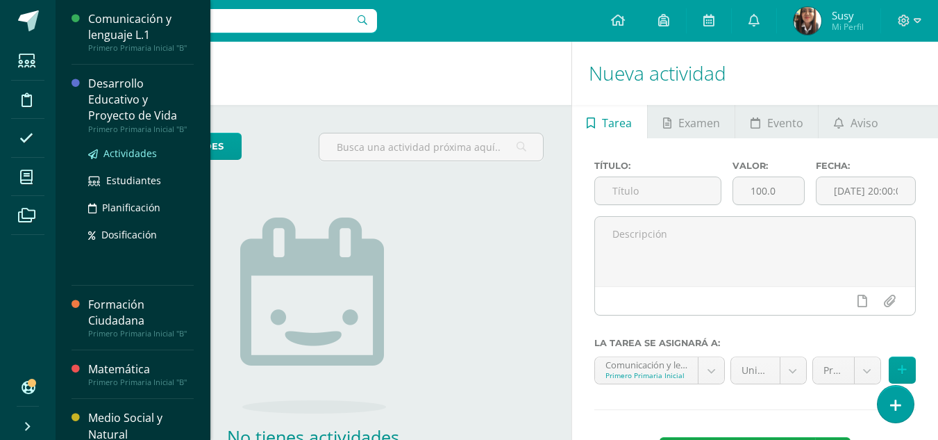
click at [138, 153] on span "Actividades" at bounding box center [129, 153] width 53 height 13
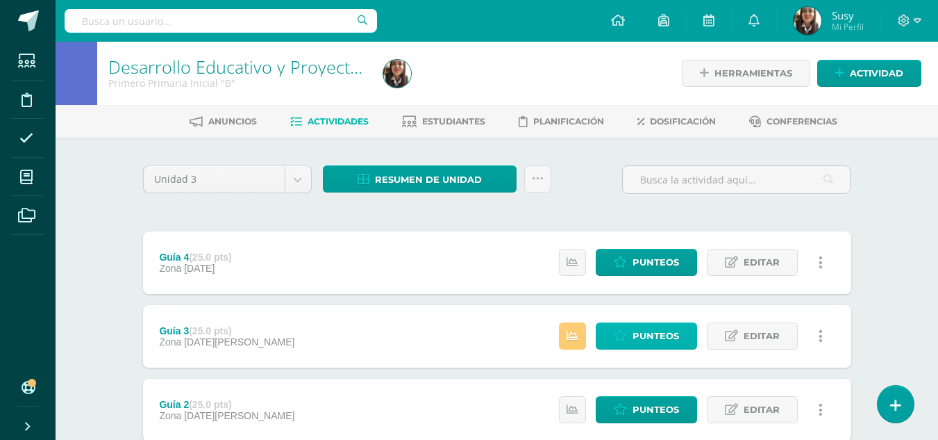
click at [633, 328] on span "Punteos" at bounding box center [656, 336] width 47 height 26
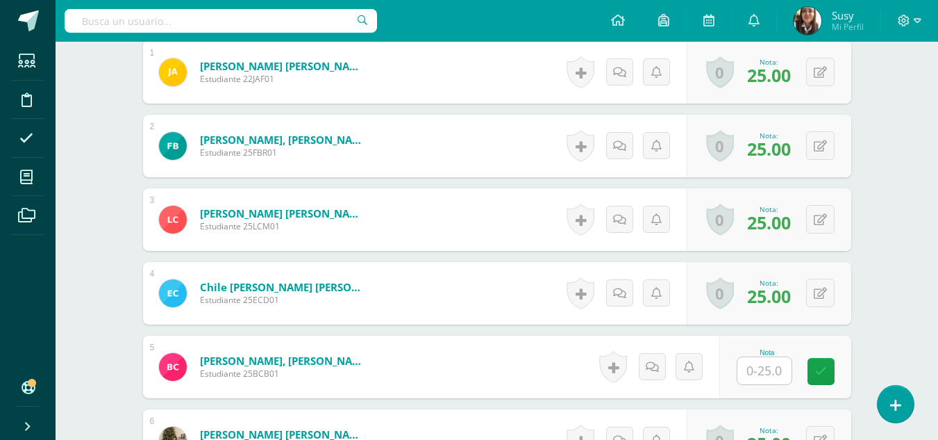
scroll to position [564, 0]
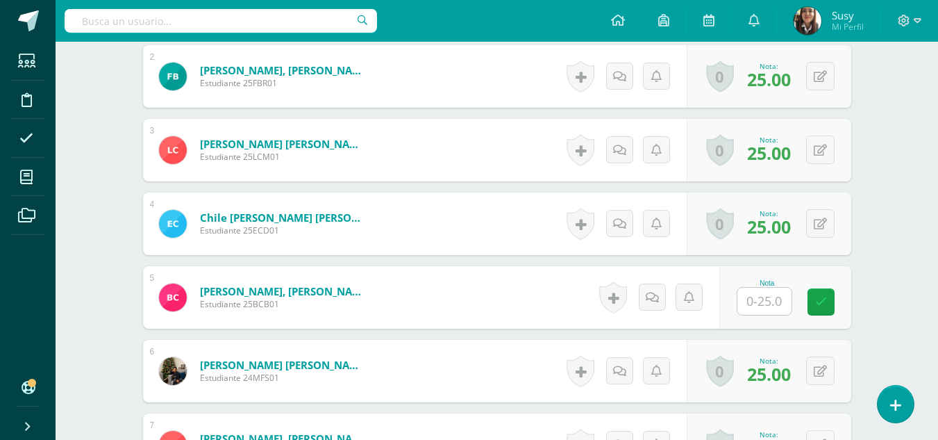
click at [774, 303] on input "text" at bounding box center [765, 301] width 54 height 27
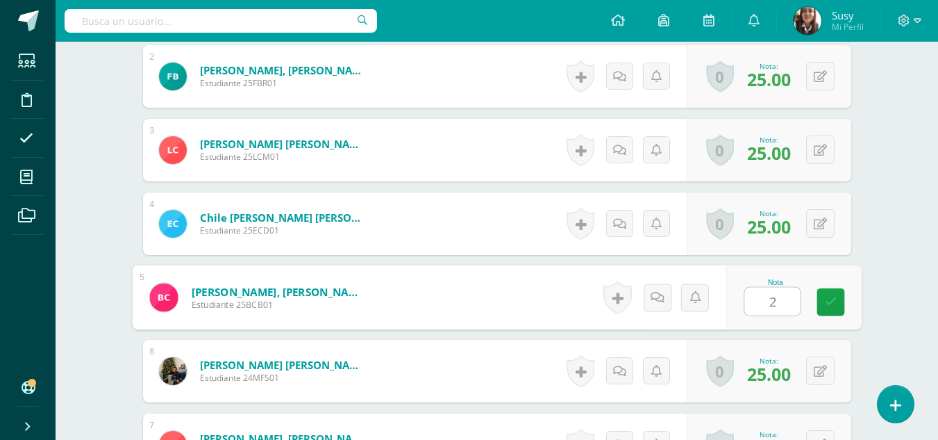
type input "20"
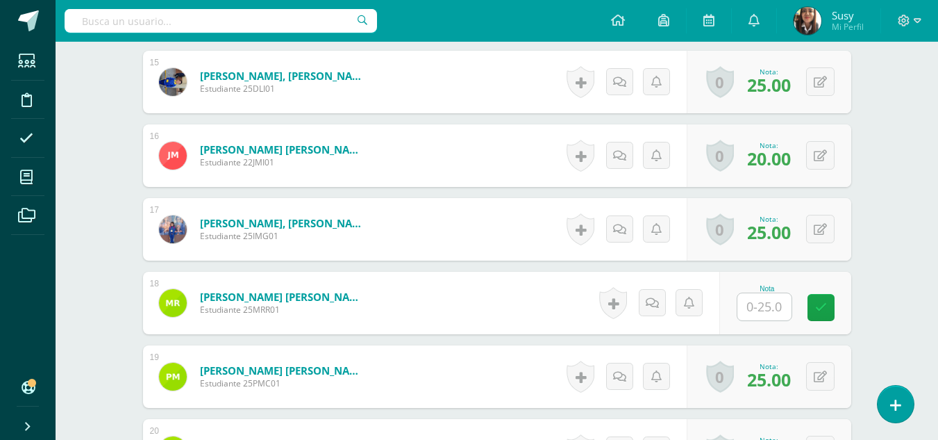
scroll to position [1525, 0]
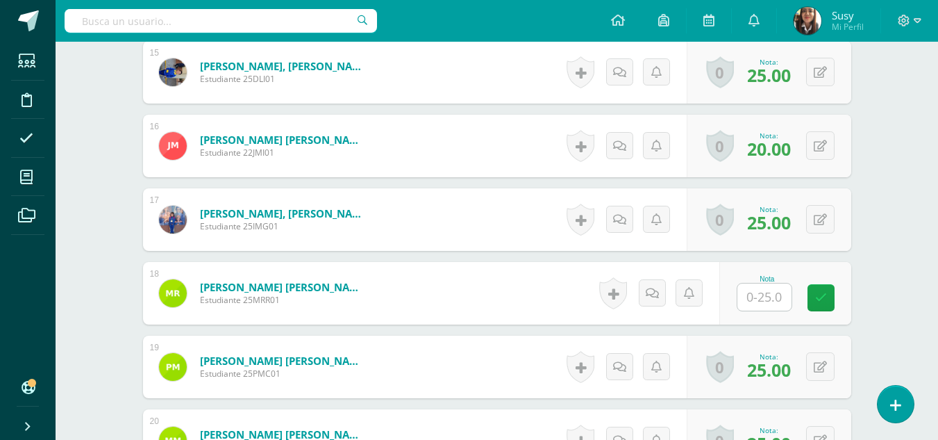
click at [755, 299] on input "text" at bounding box center [765, 296] width 54 height 27
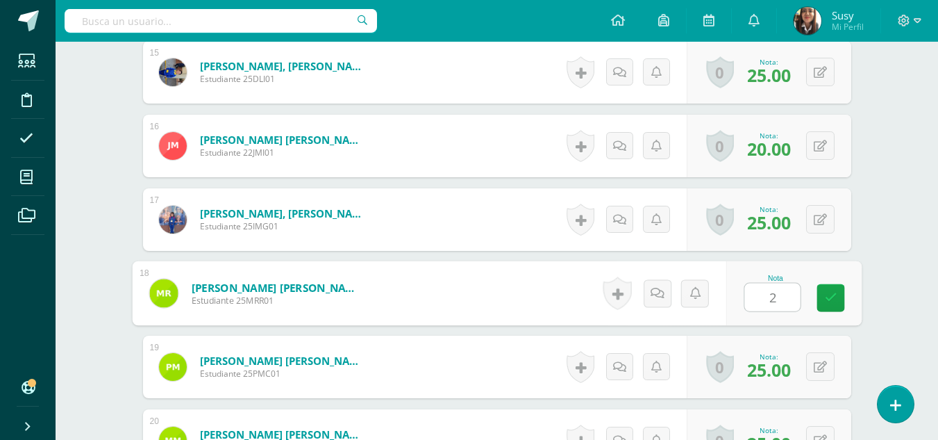
type input "20"
click at [836, 293] on icon at bounding box center [830, 298] width 13 height 12
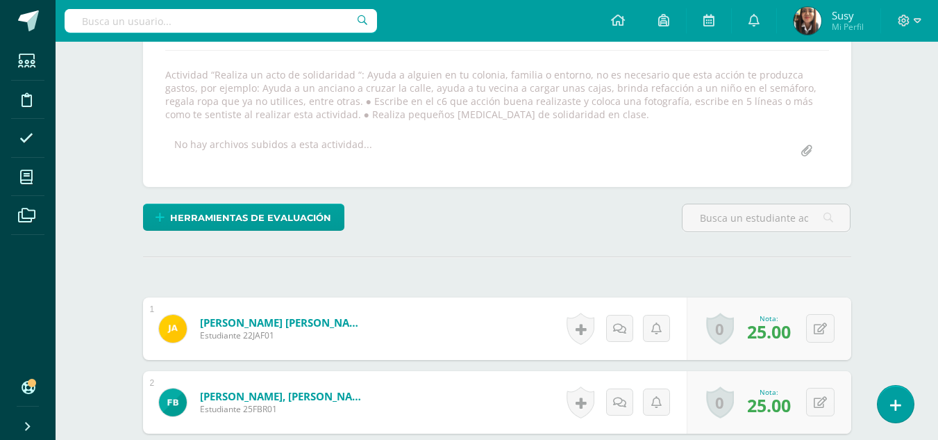
scroll to position [0, 0]
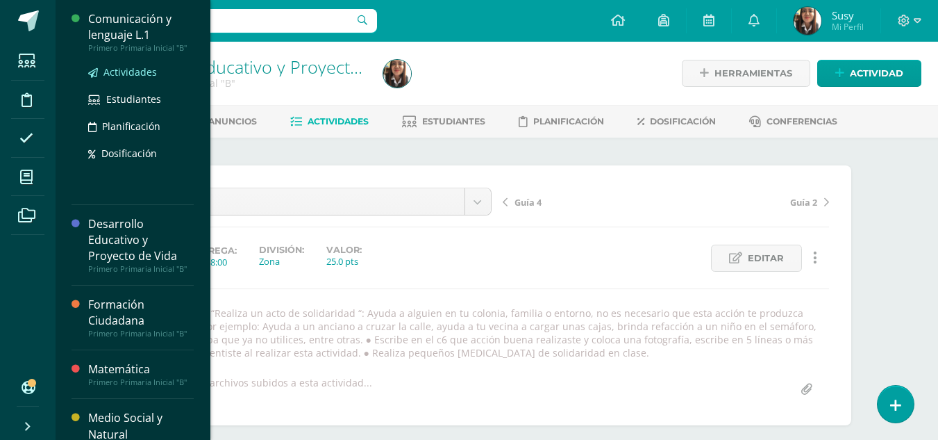
click at [120, 67] on span "Actividades" at bounding box center [129, 71] width 53 height 13
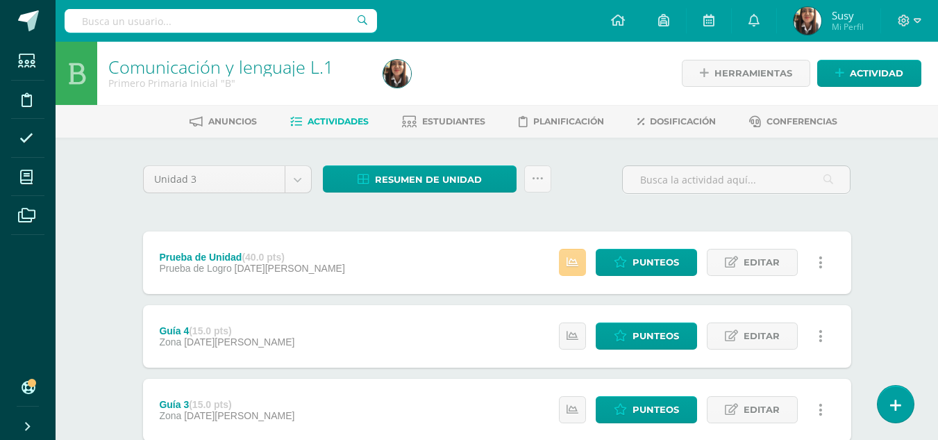
click at [581, 264] on link at bounding box center [572, 262] width 27 height 27
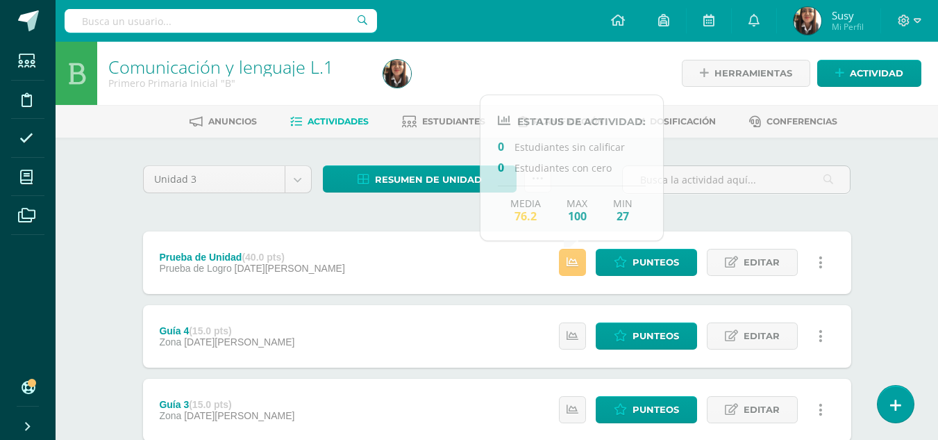
click at [897, 200] on div "Comunicación y lenguaje L.1 Primero Primaria Inicial "B" Herramientas Detalle d…" at bounding box center [497, 361] width 883 height 639
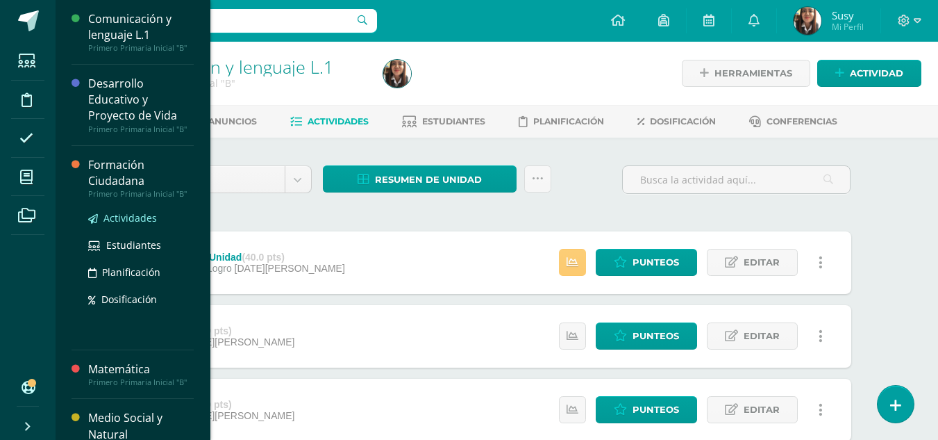
click at [119, 216] on span "Actividades" at bounding box center [129, 217] width 53 height 13
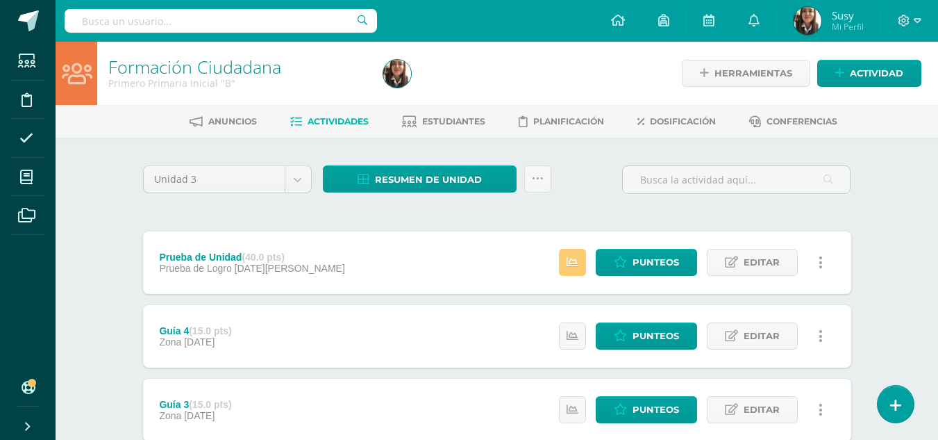
click at [557, 272] on div "Estatus de Actividad: 0 Estudiantes sin calificar 0 Estudiantes con cero Media …" at bounding box center [694, 262] width 313 height 63
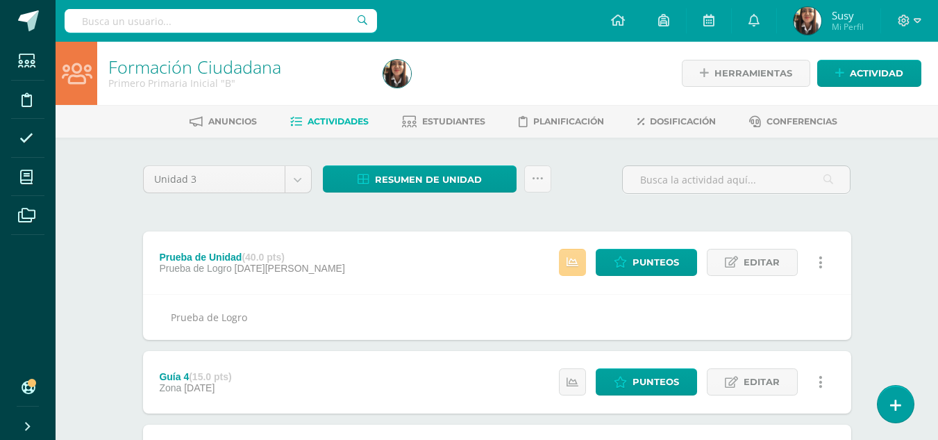
click at [562, 269] on link at bounding box center [572, 262] width 27 height 27
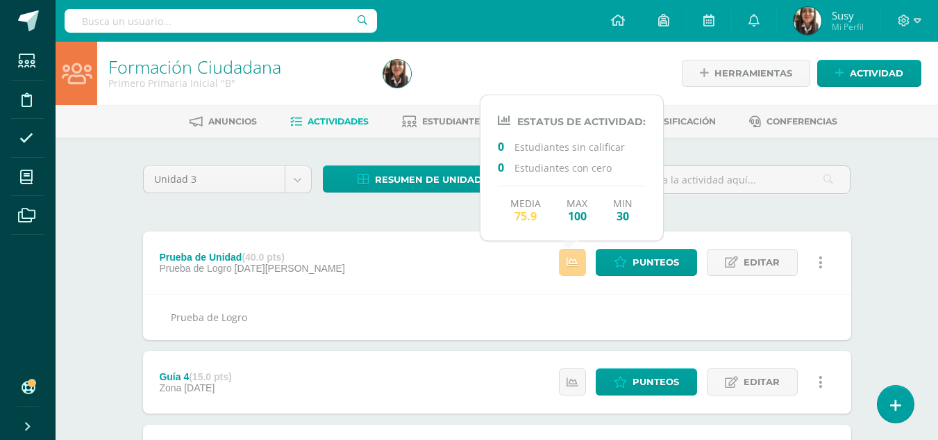
click at [562, 269] on link at bounding box center [572, 262] width 27 height 27
click at [897, 215] on div "Formación Ciudadana Primero Primaria Inicial "B" Herramientas Detalle de asiste…" at bounding box center [497, 384] width 883 height 685
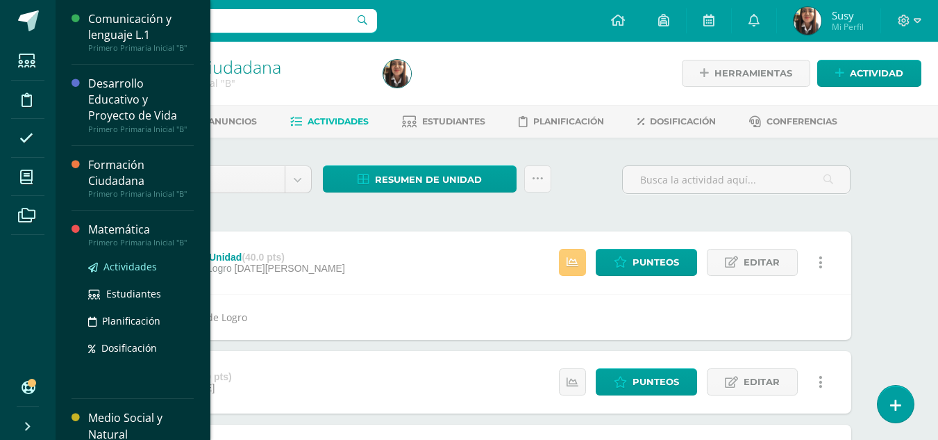
click at [122, 267] on span "Actividades" at bounding box center [129, 266] width 53 height 13
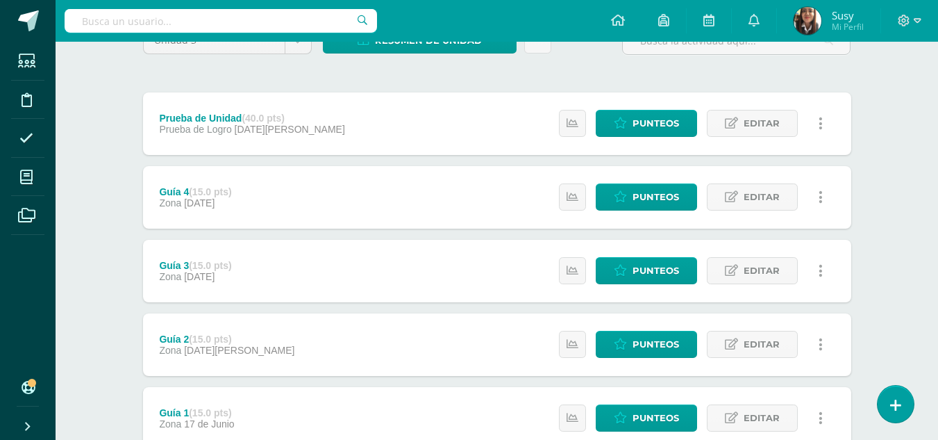
scroll to position [208, 0]
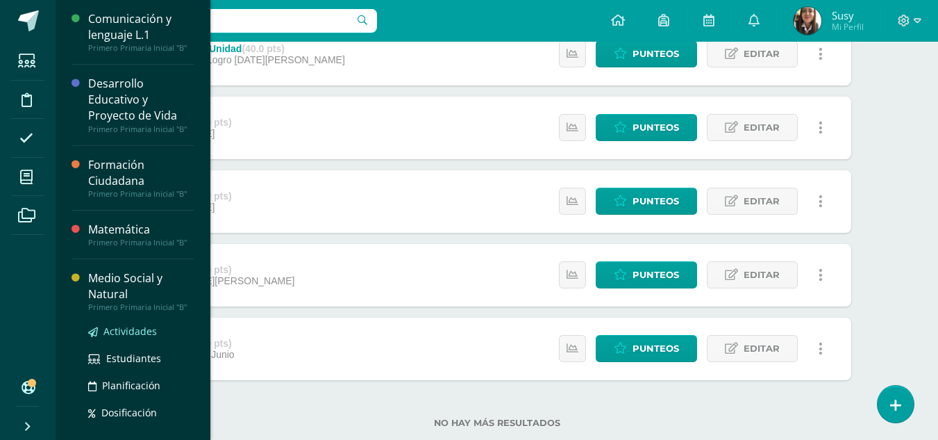
click at [122, 338] on link "Actividades" at bounding box center [141, 331] width 106 height 16
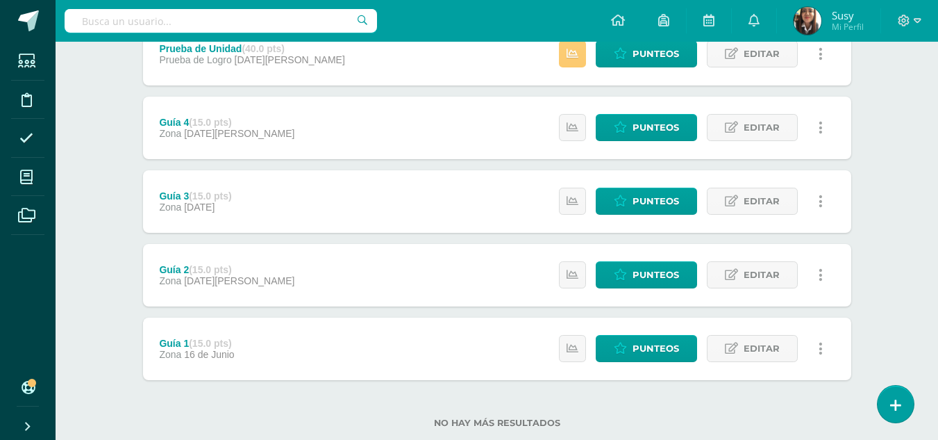
scroll to position [69, 0]
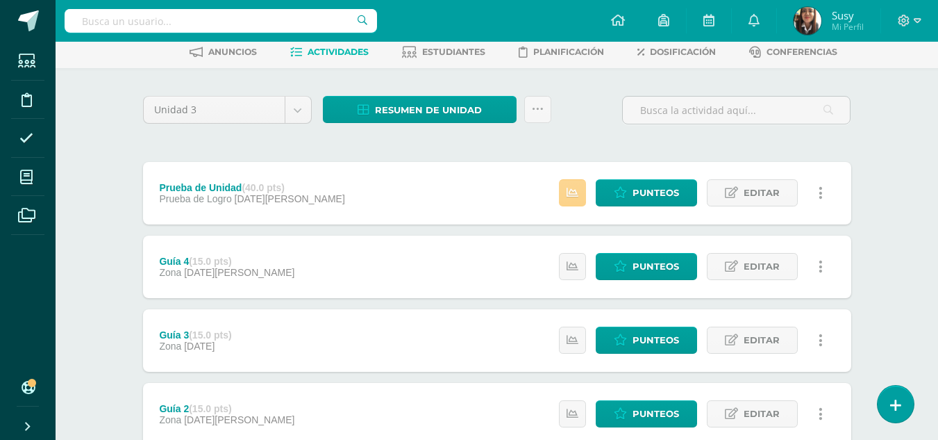
click at [581, 200] on link at bounding box center [572, 192] width 27 height 27
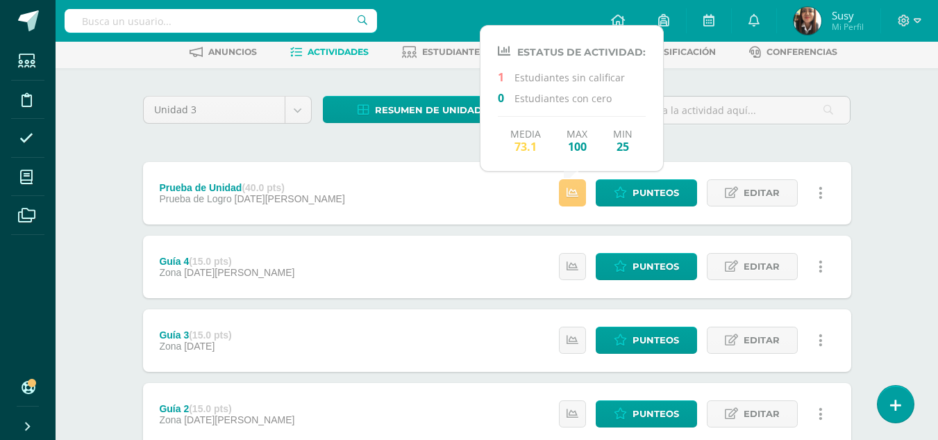
click at [900, 176] on div "Medio Social y Natural Primero Primaria Inicial "B" Herramientas Detalle de asi…" at bounding box center [497, 291] width 883 height 639
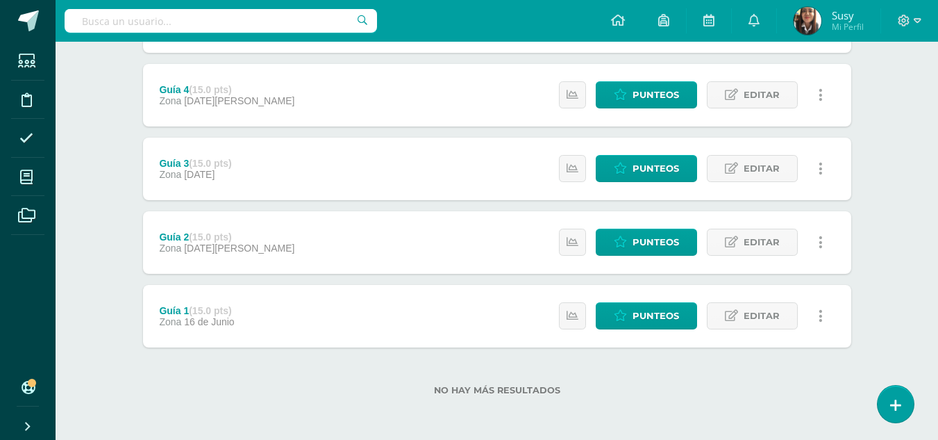
scroll to position [0, 0]
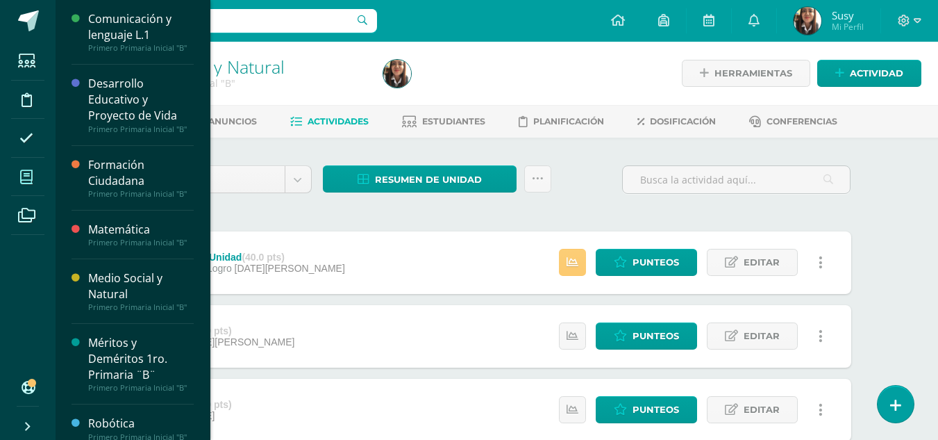
click at [41, 179] on span at bounding box center [26, 176] width 31 height 31
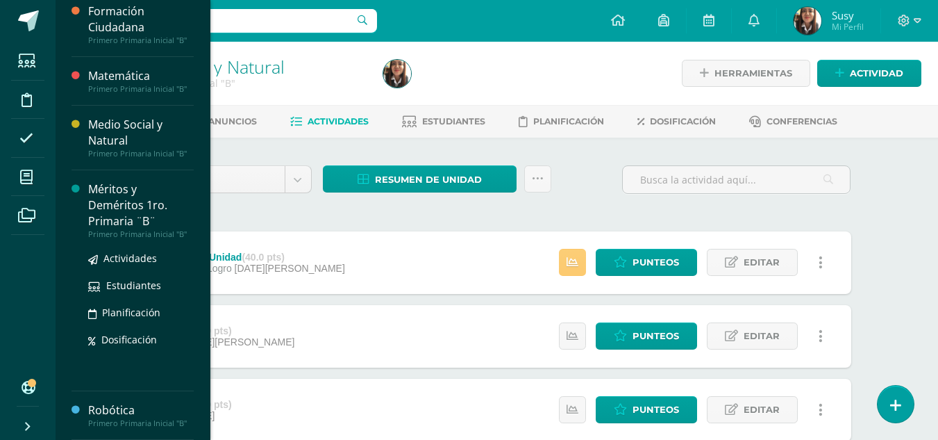
scroll to position [69, 0]
